Goal: Find specific page/section: Find specific page/section

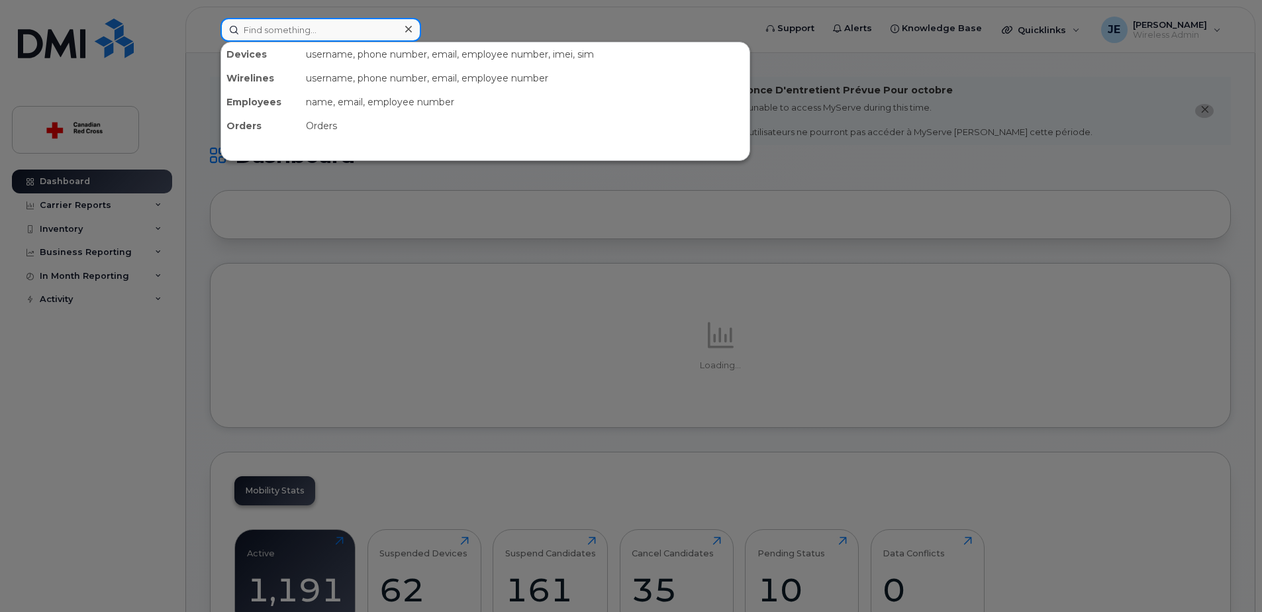
paste input "[PERSON_NAME]"
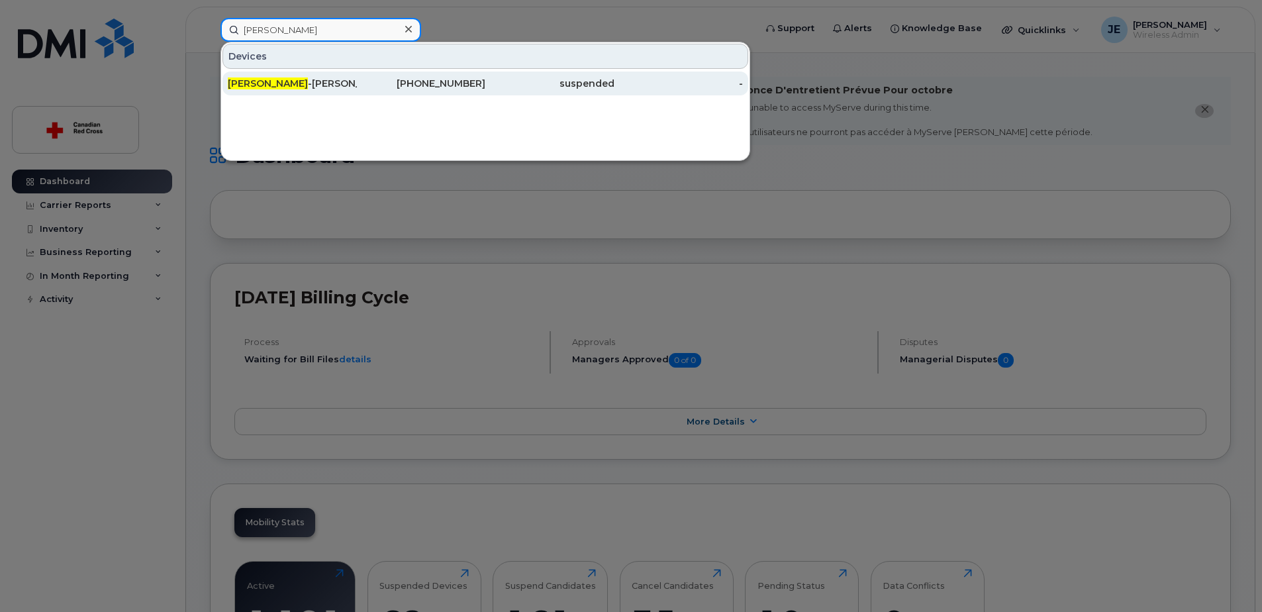
type input "Traci"
click at [375, 88] on div "250-327-9878" at bounding box center [421, 83] width 129 height 13
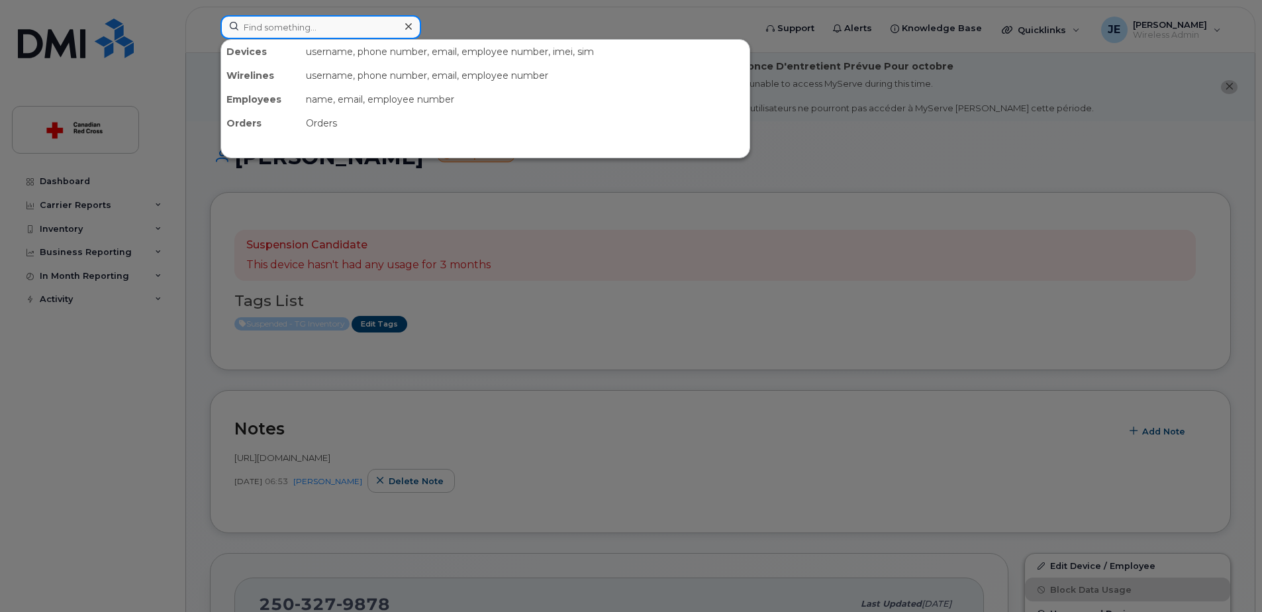
paste input "[PERSON_NAME]"
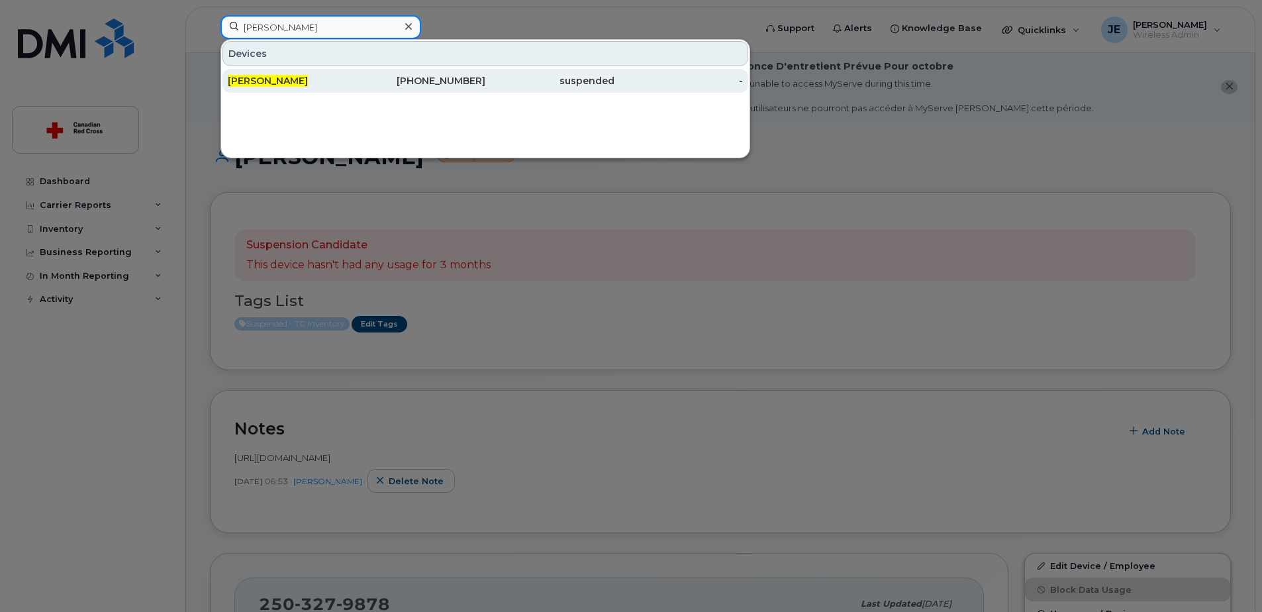
type input "[PERSON_NAME]"
click at [291, 83] on span "[PERSON_NAME]" at bounding box center [268, 81] width 80 height 12
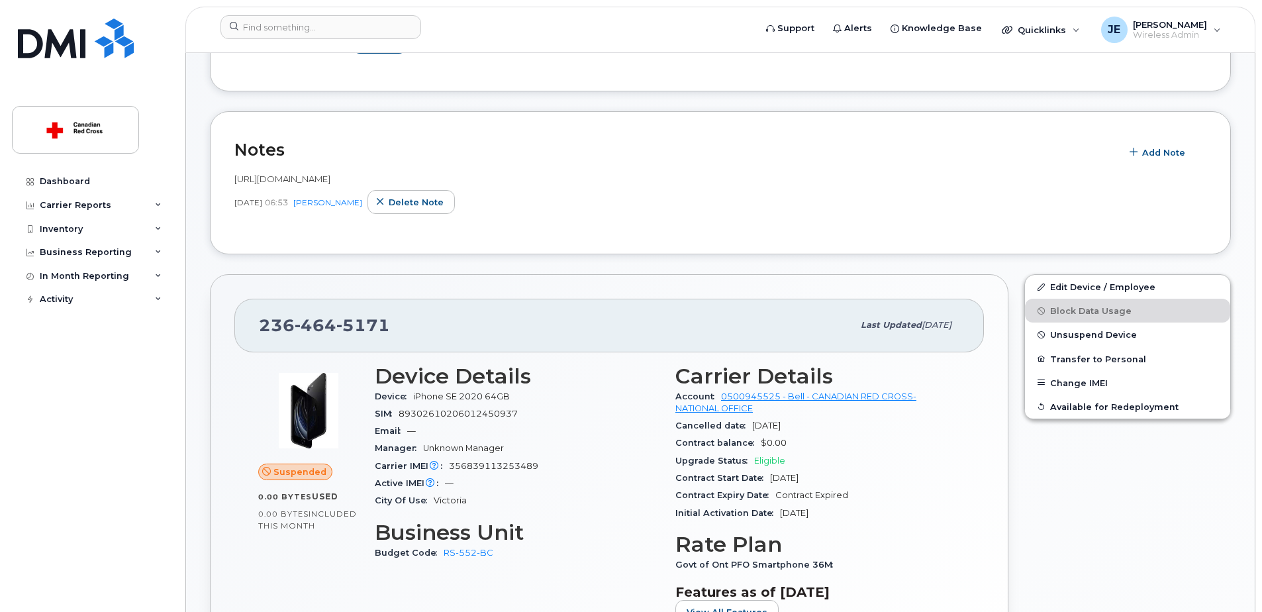
scroll to position [331, 0]
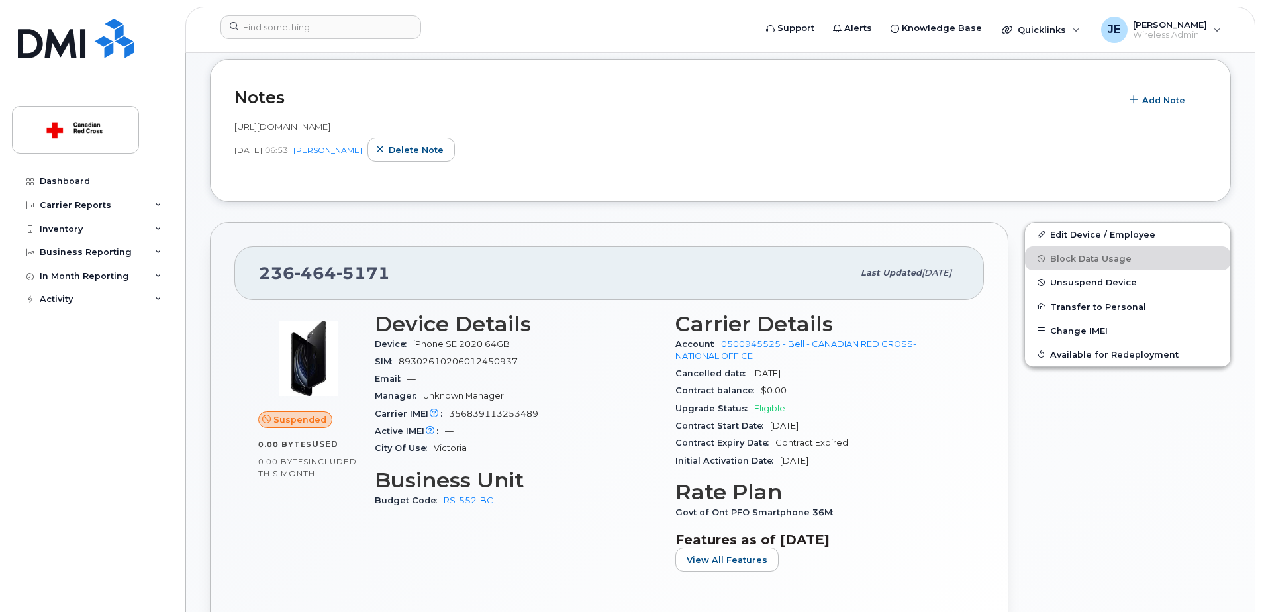
click at [330, 127] on span "https://crcssupport.atlassian.net/browse/IS-166626" at bounding box center [282, 126] width 96 height 11
drag, startPoint x: 420, startPoint y: 126, endPoint x: 455, endPoint y: 126, distance: 34.4
click at [330, 126] on span "[URL][DOMAIN_NAME]" at bounding box center [282, 126] width 96 height 11
copy span "166626"
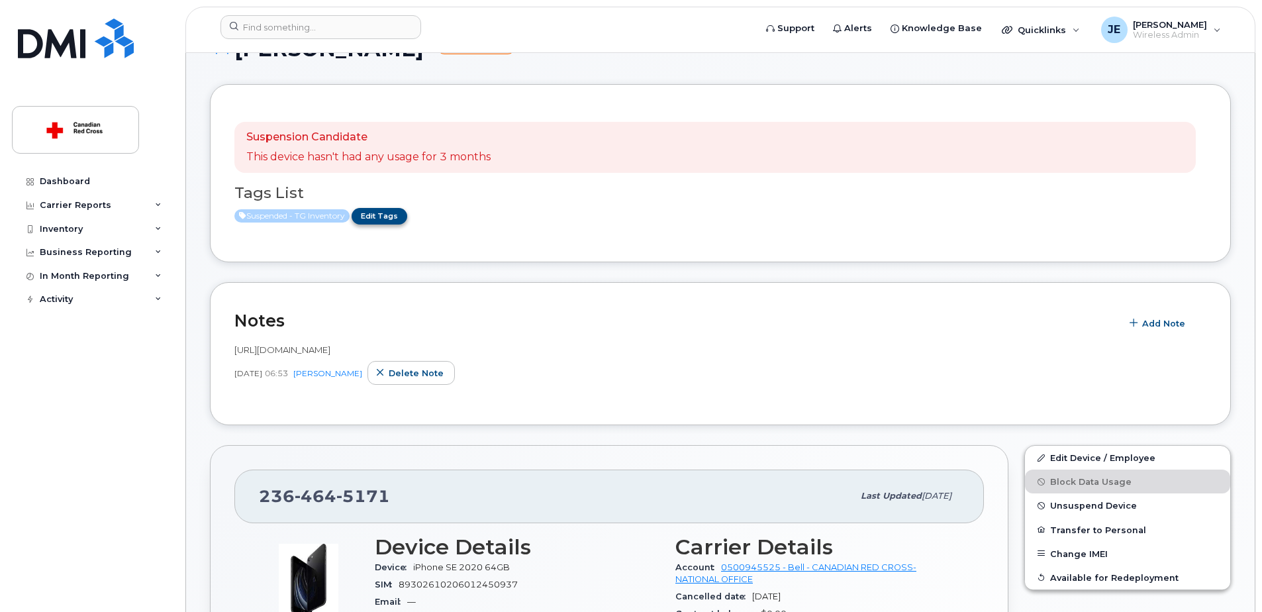
scroll to position [66, 0]
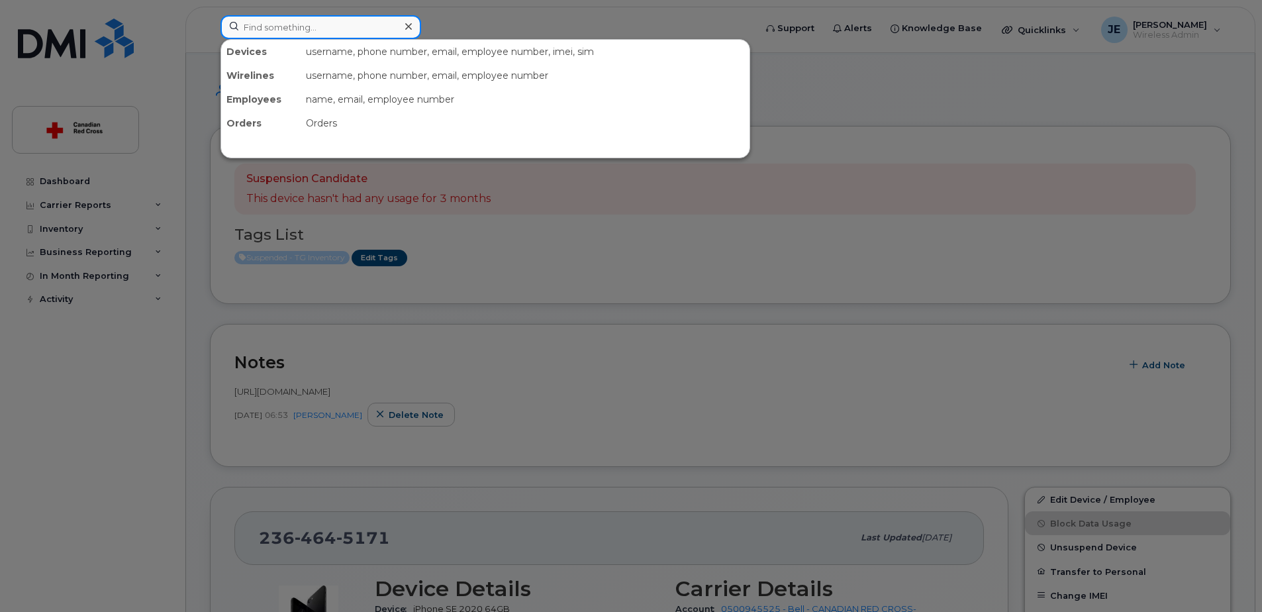
paste input "Katia Dinaro"
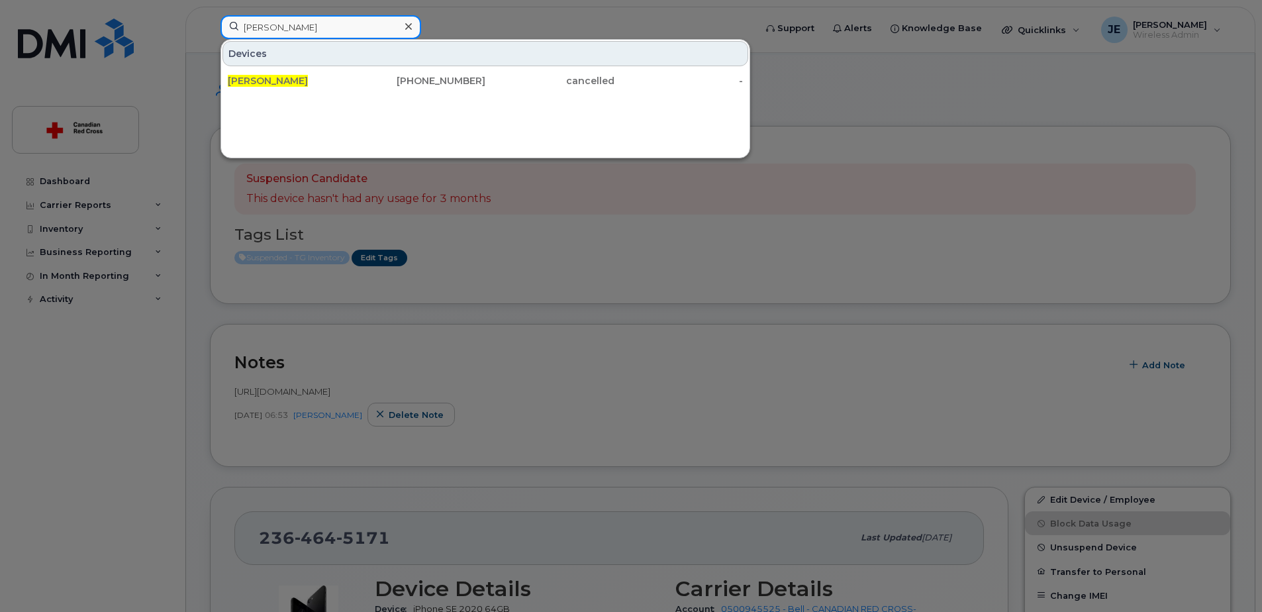
click at [361, 29] on input "Katia Dinaro" at bounding box center [321, 27] width 201 height 24
click at [360, 29] on input "Katia Dinaro" at bounding box center [321, 27] width 201 height 24
paste input "[PERSON_NAME]"
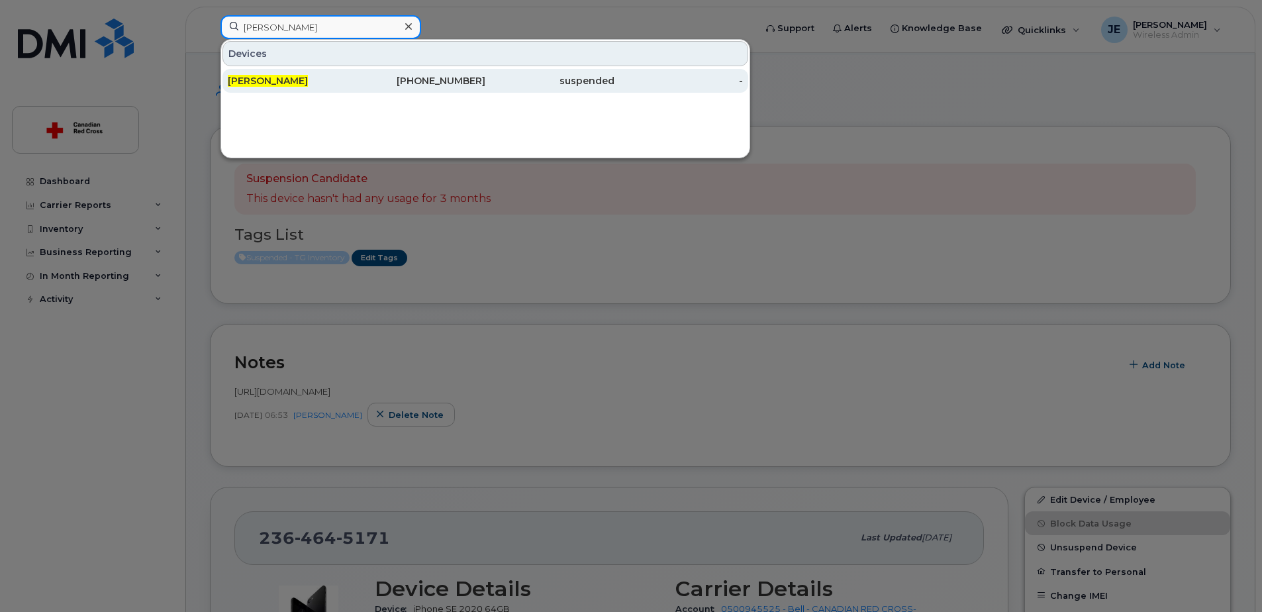
type input "[PERSON_NAME]"
click at [375, 79] on div "[PHONE_NUMBER]" at bounding box center [421, 80] width 129 height 13
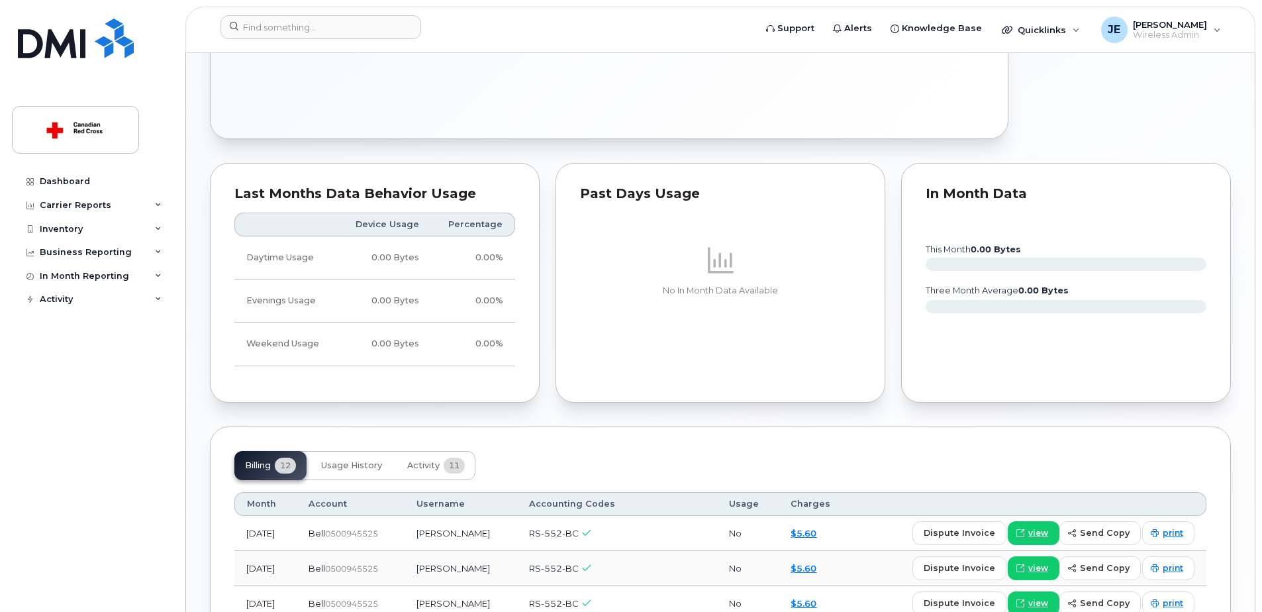
scroll to position [927, 0]
